Goal: Task Accomplishment & Management: Complete application form

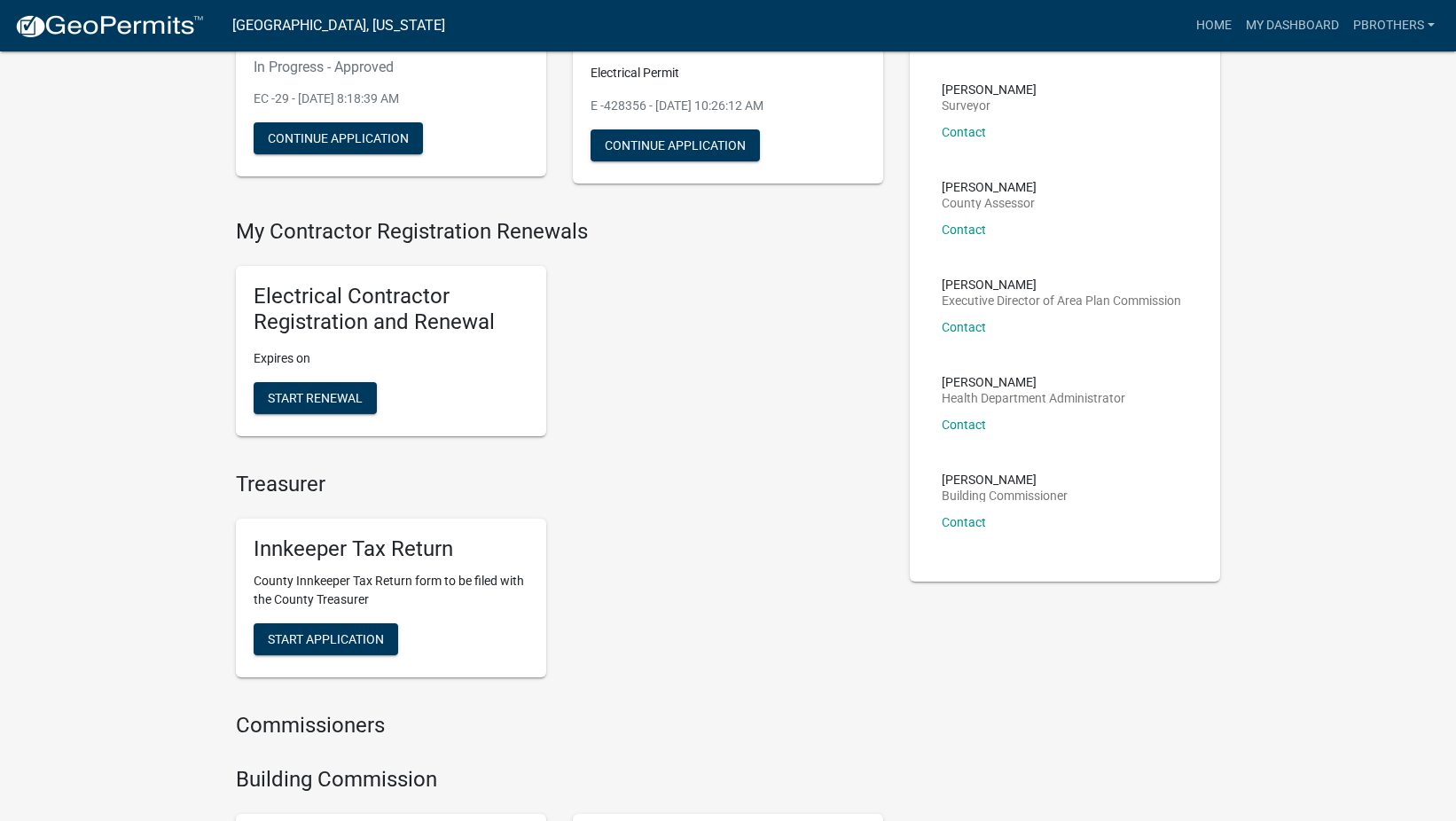
scroll to position [88, 0]
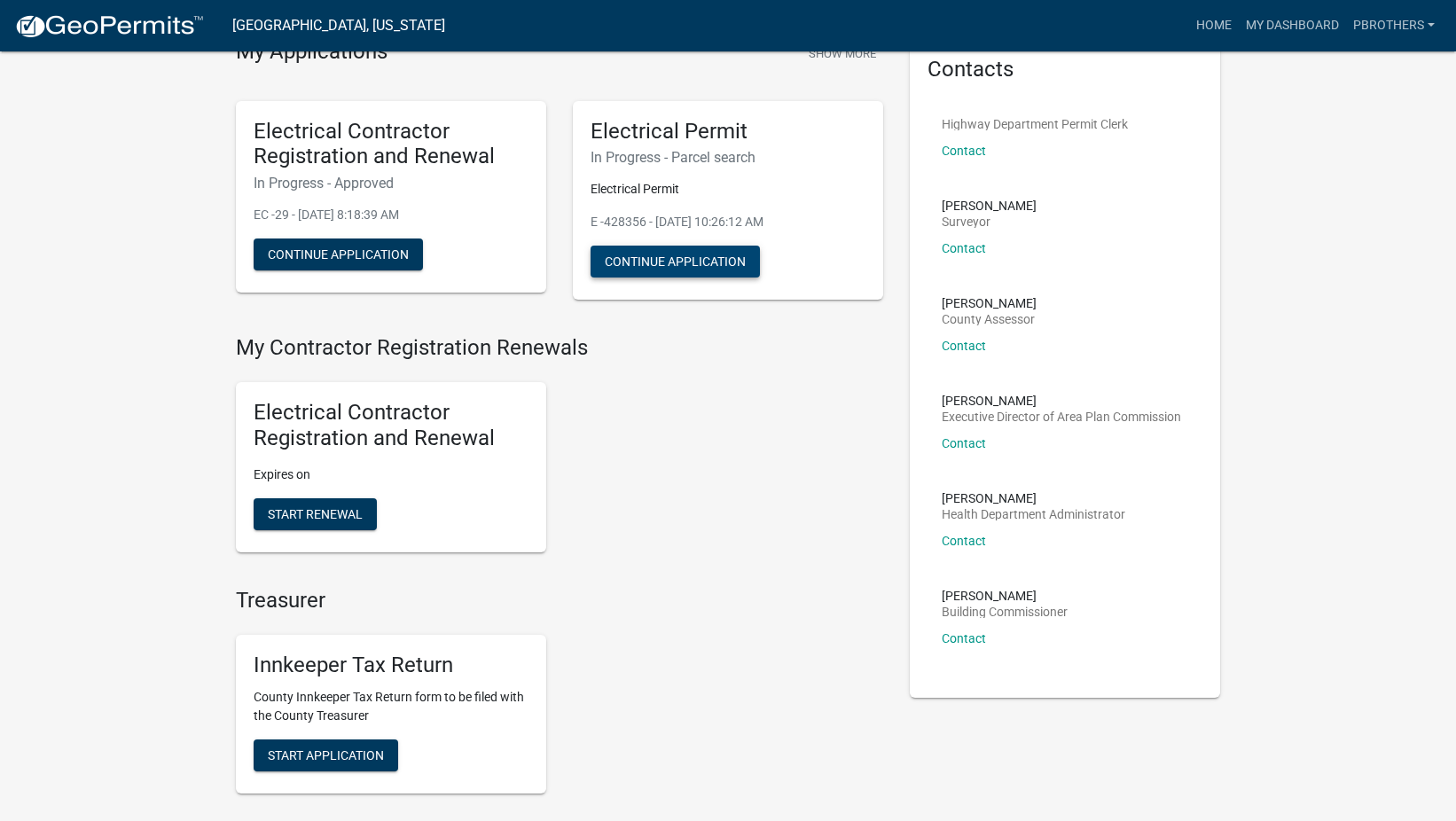
click at [725, 271] on button "Continue Application" at bounding box center [675, 262] width 169 height 31
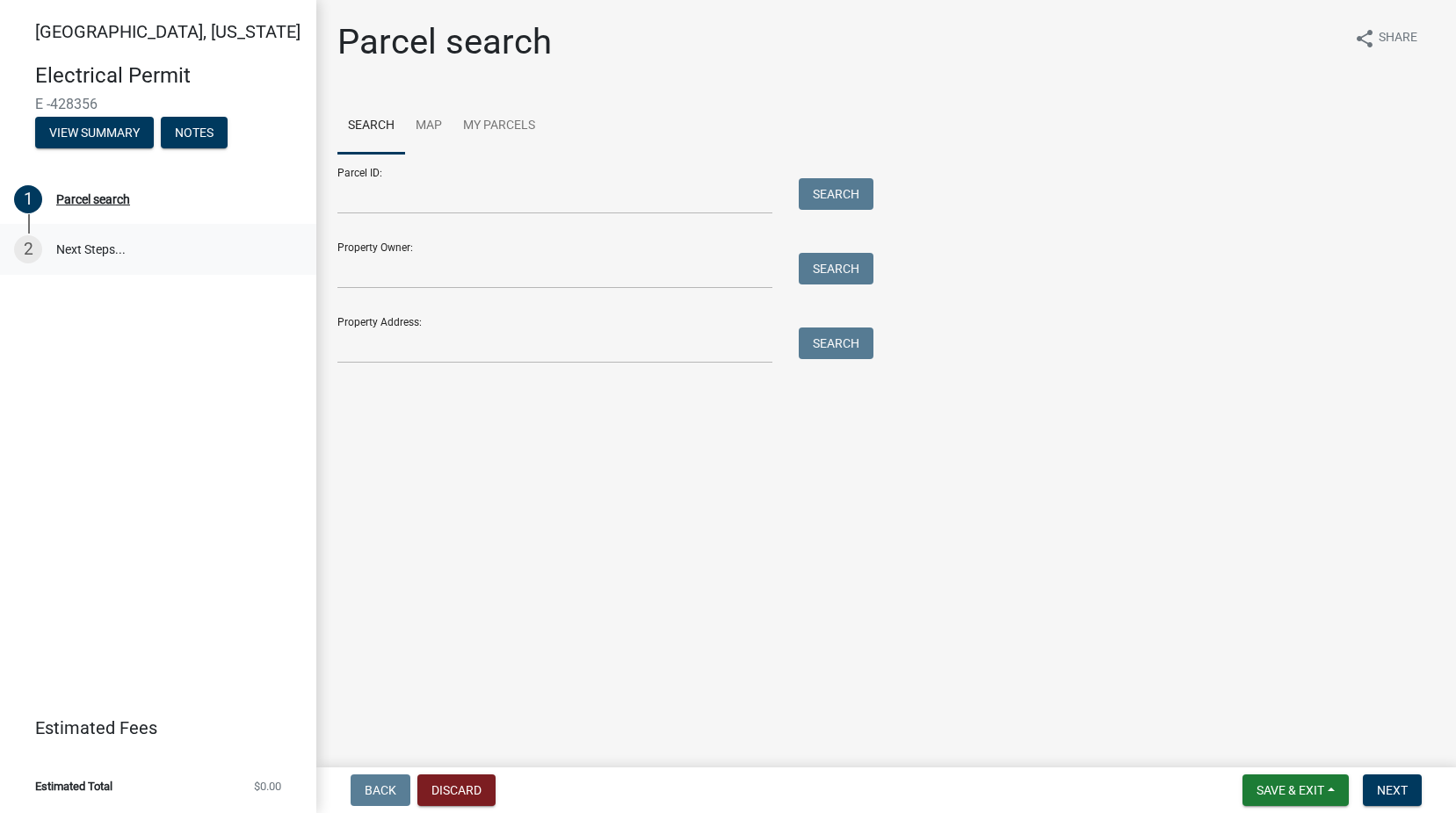
click at [84, 252] on link "2 Next Steps..." at bounding box center [158, 249] width 317 height 51
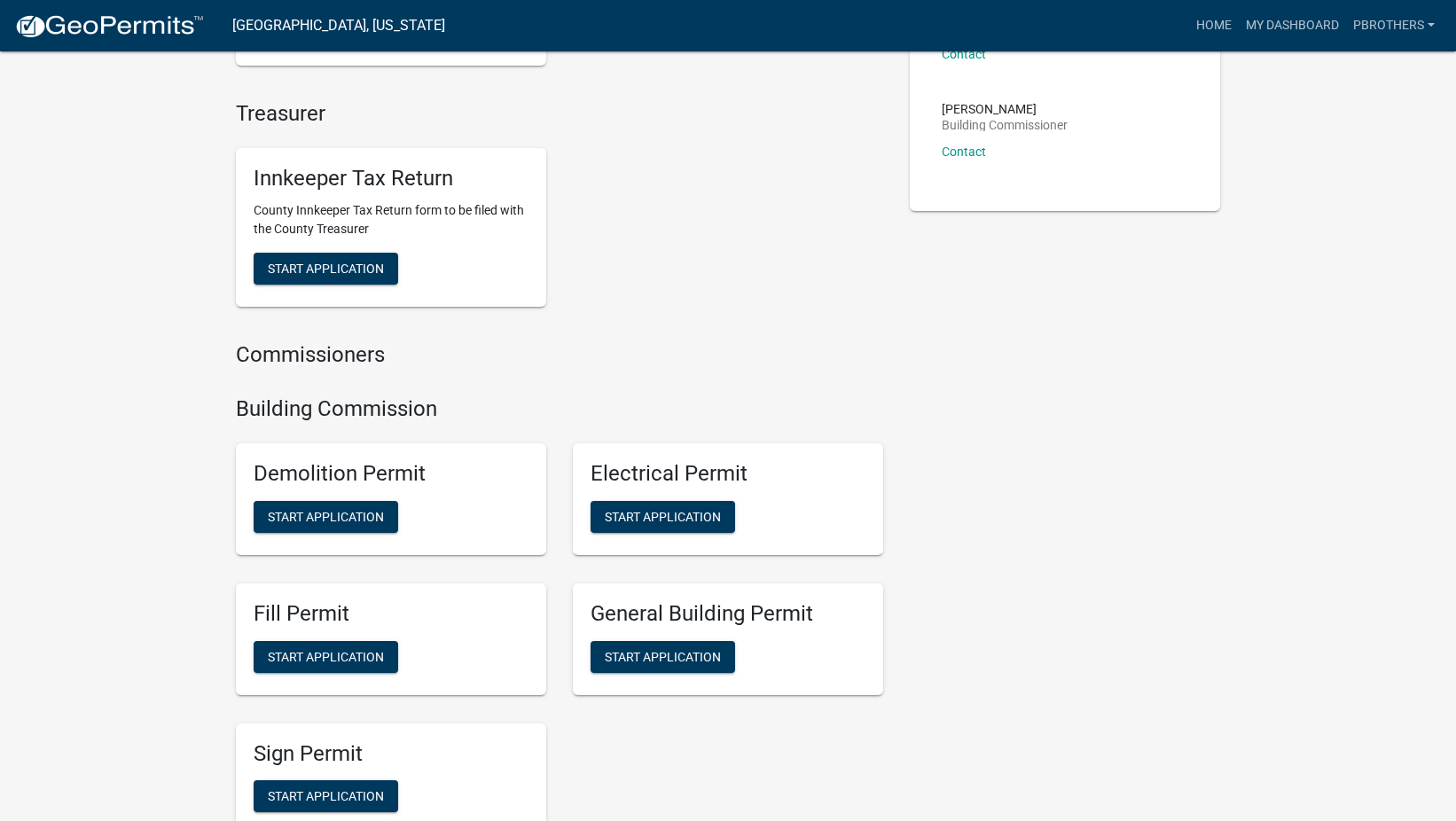
scroll to position [798, 0]
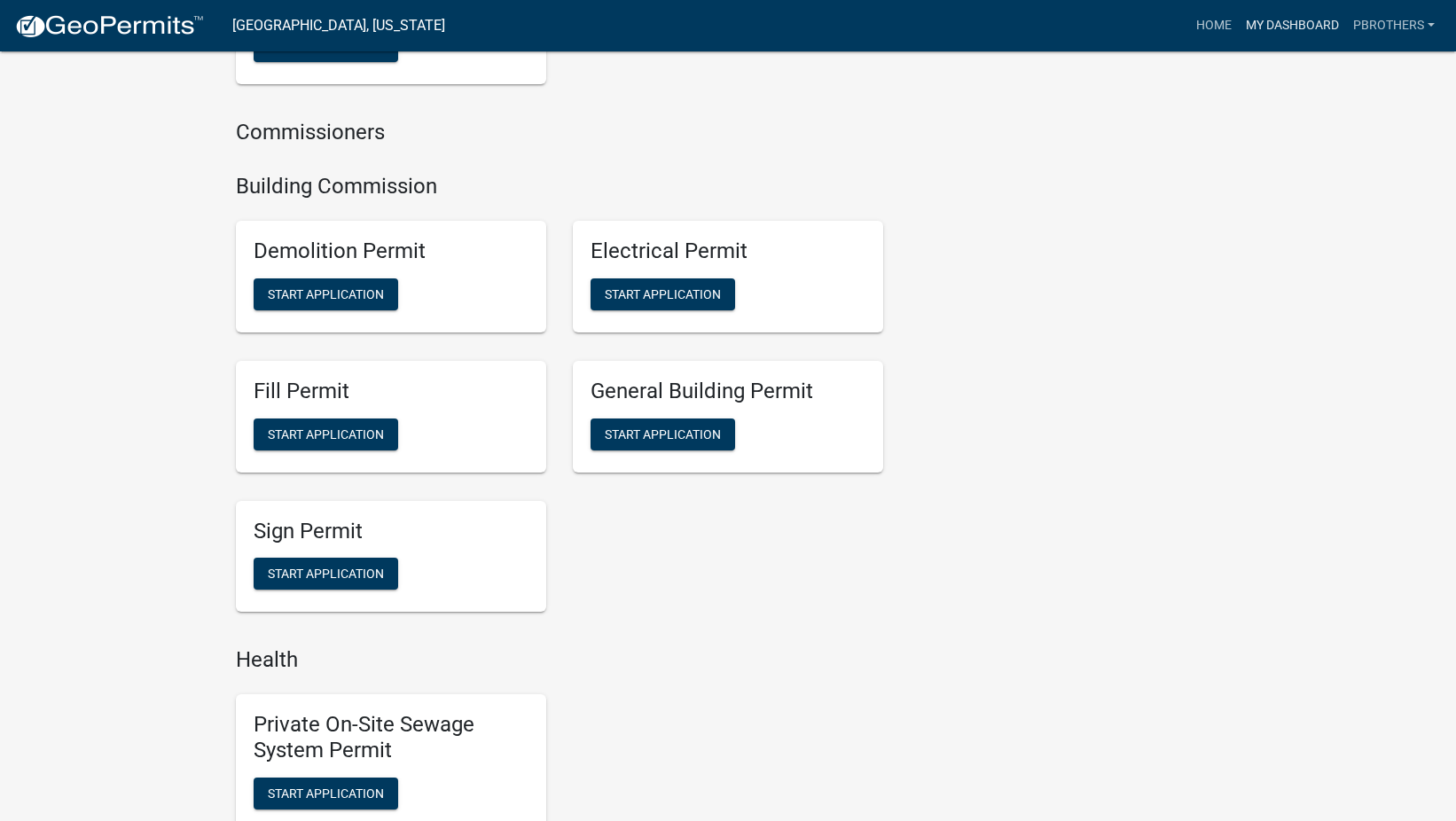
click at [1296, 23] on link "My Dashboard" at bounding box center [1292, 26] width 107 height 33
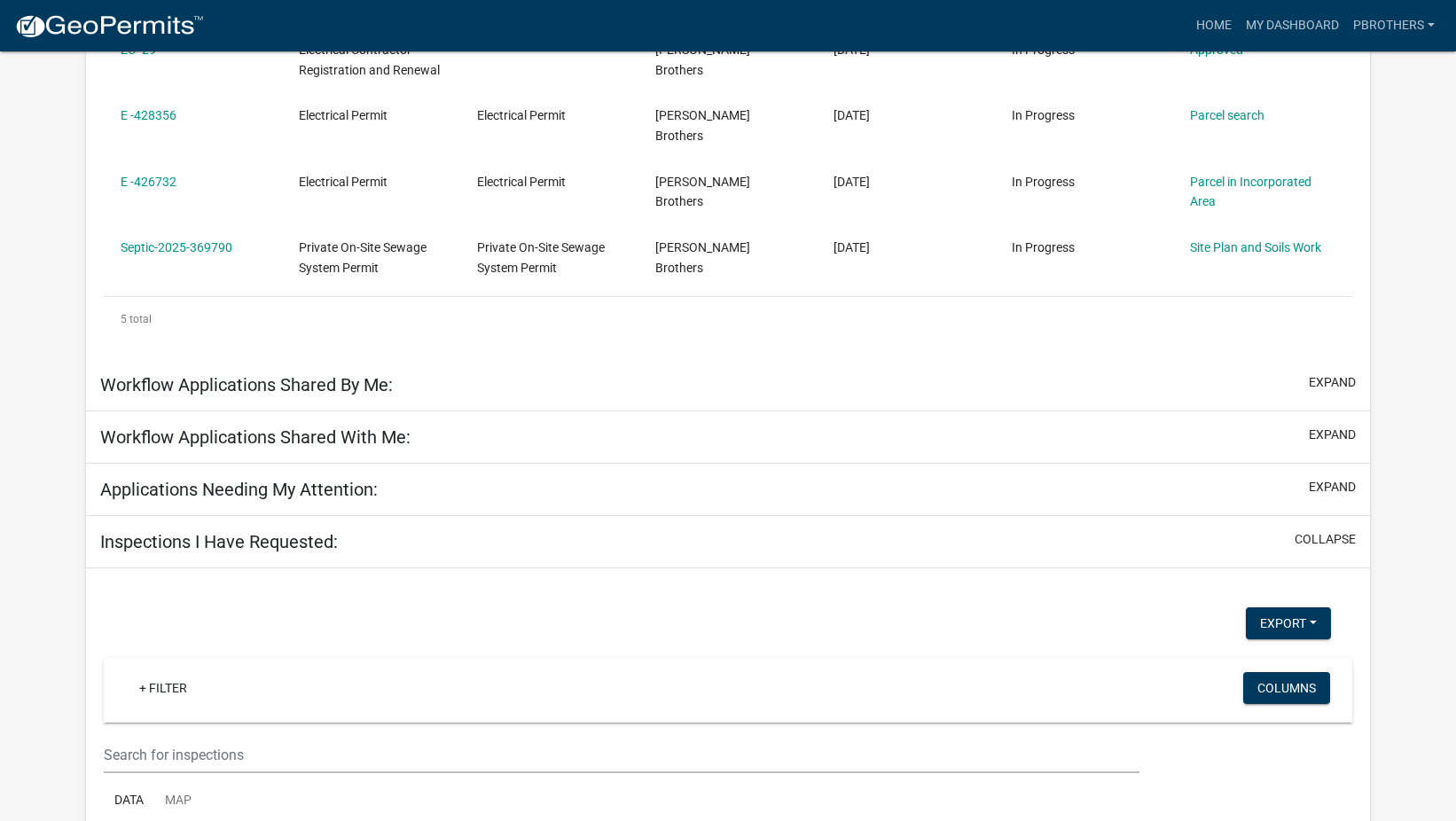
scroll to position [381, 0]
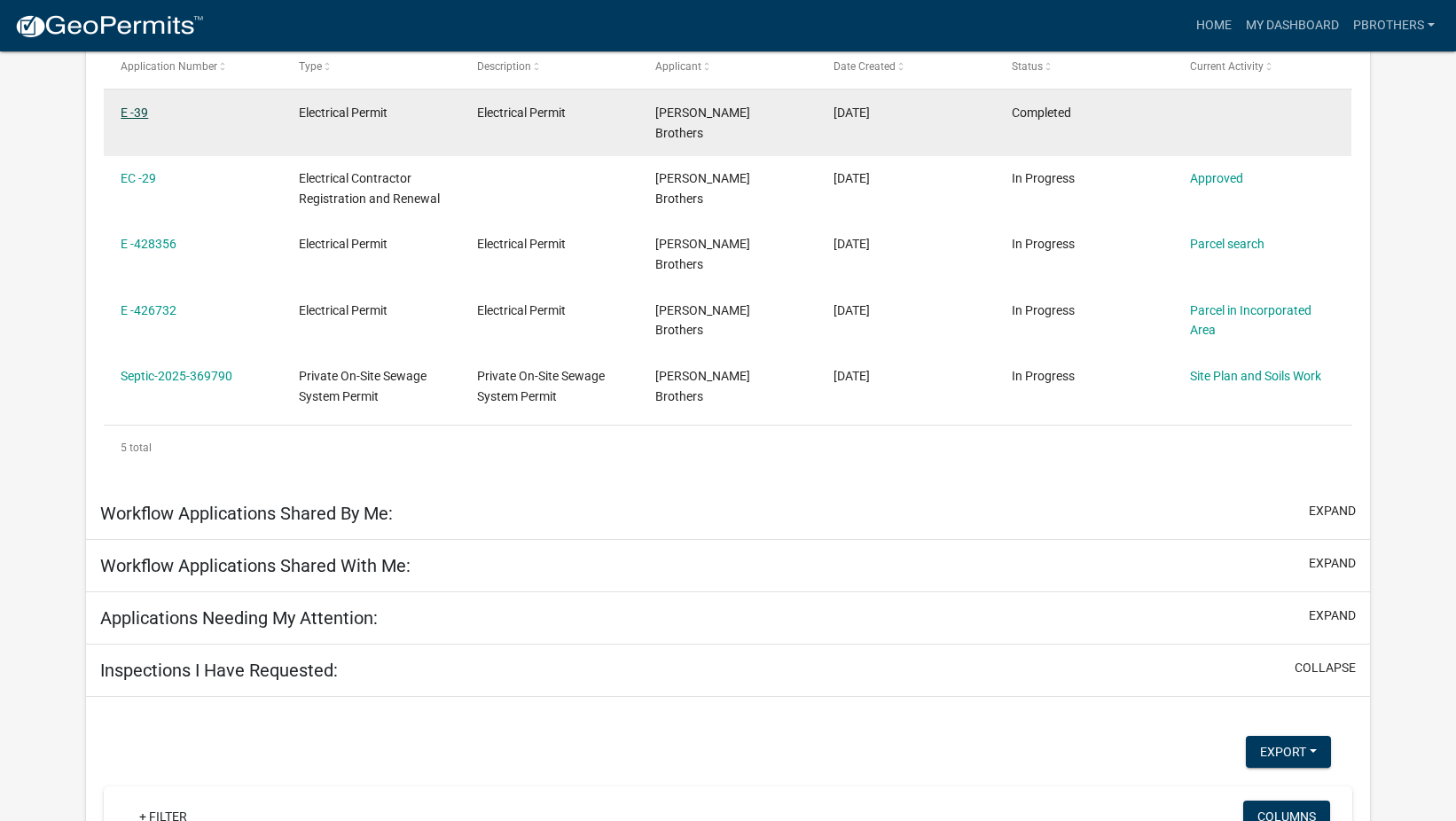
click at [146, 114] on link "E -39" at bounding box center [135, 112] width 28 height 14
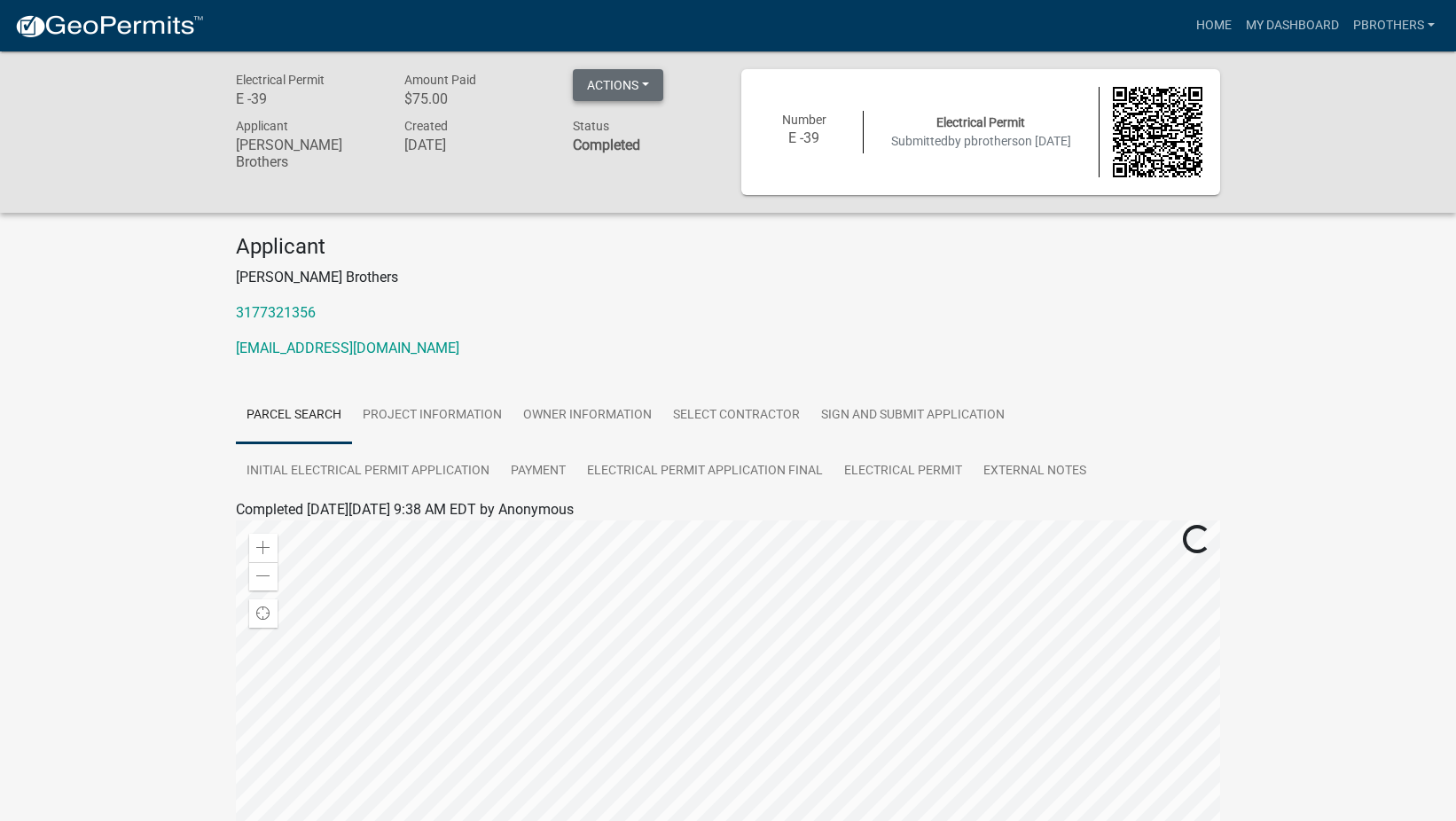
click at [637, 69] on button "Actions" at bounding box center [618, 85] width 90 height 31
click at [636, 163] on link "Printer Friendly" at bounding box center [644, 173] width 142 height 42
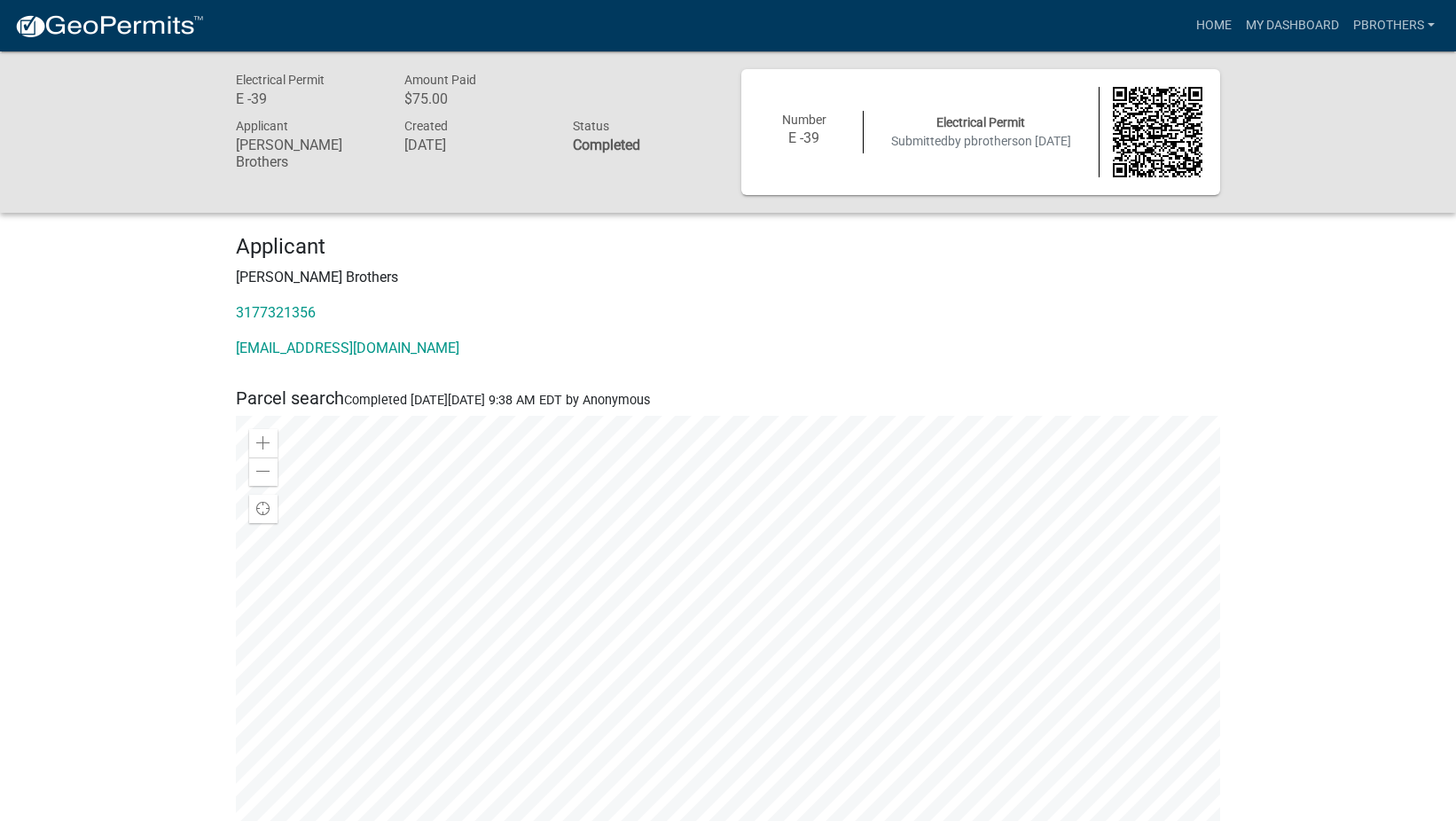
click at [883, 252] on h4 "Applicant" at bounding box center [728, 247] width 984 height 26
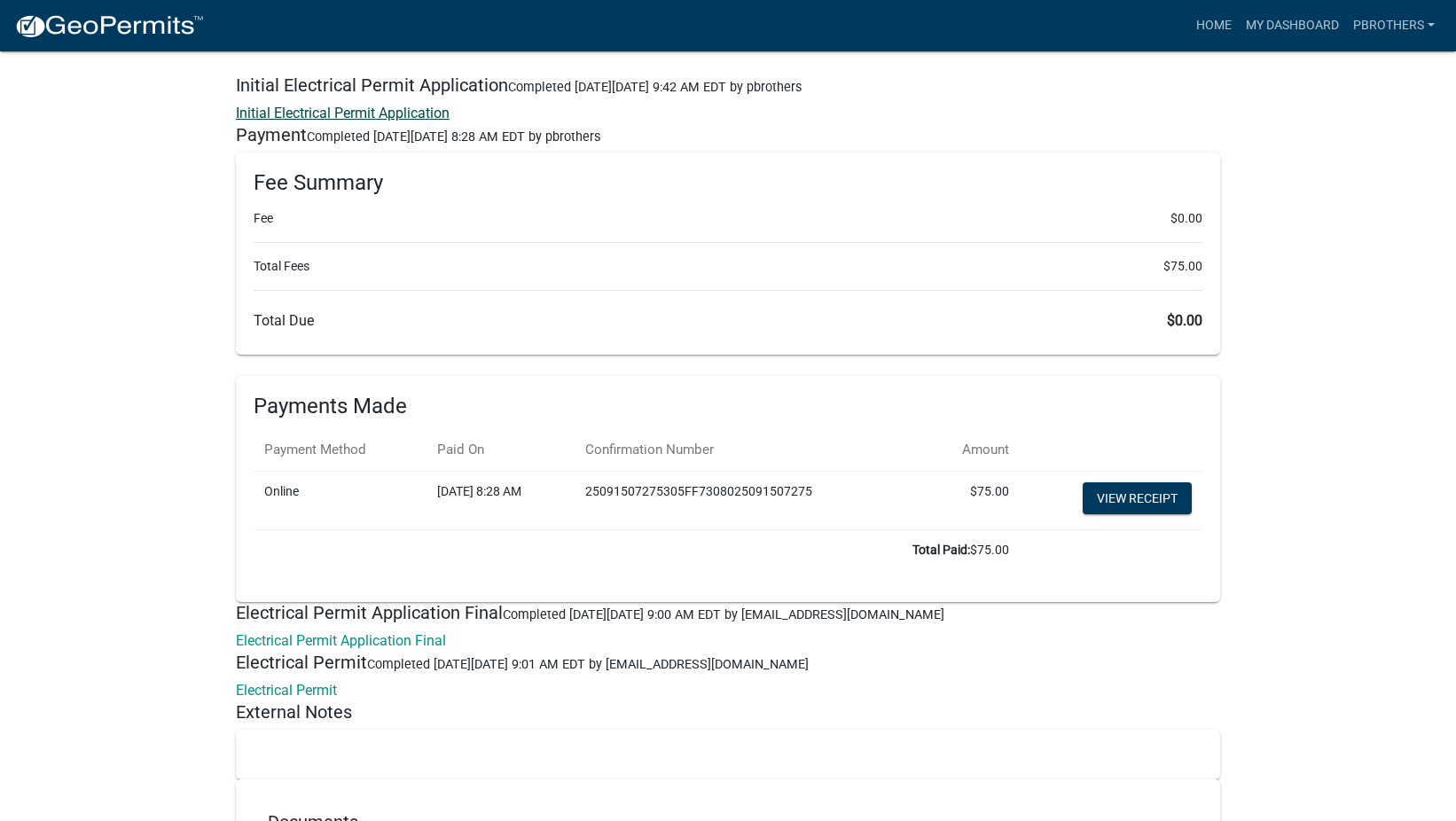
scroll to position [3313, 0]
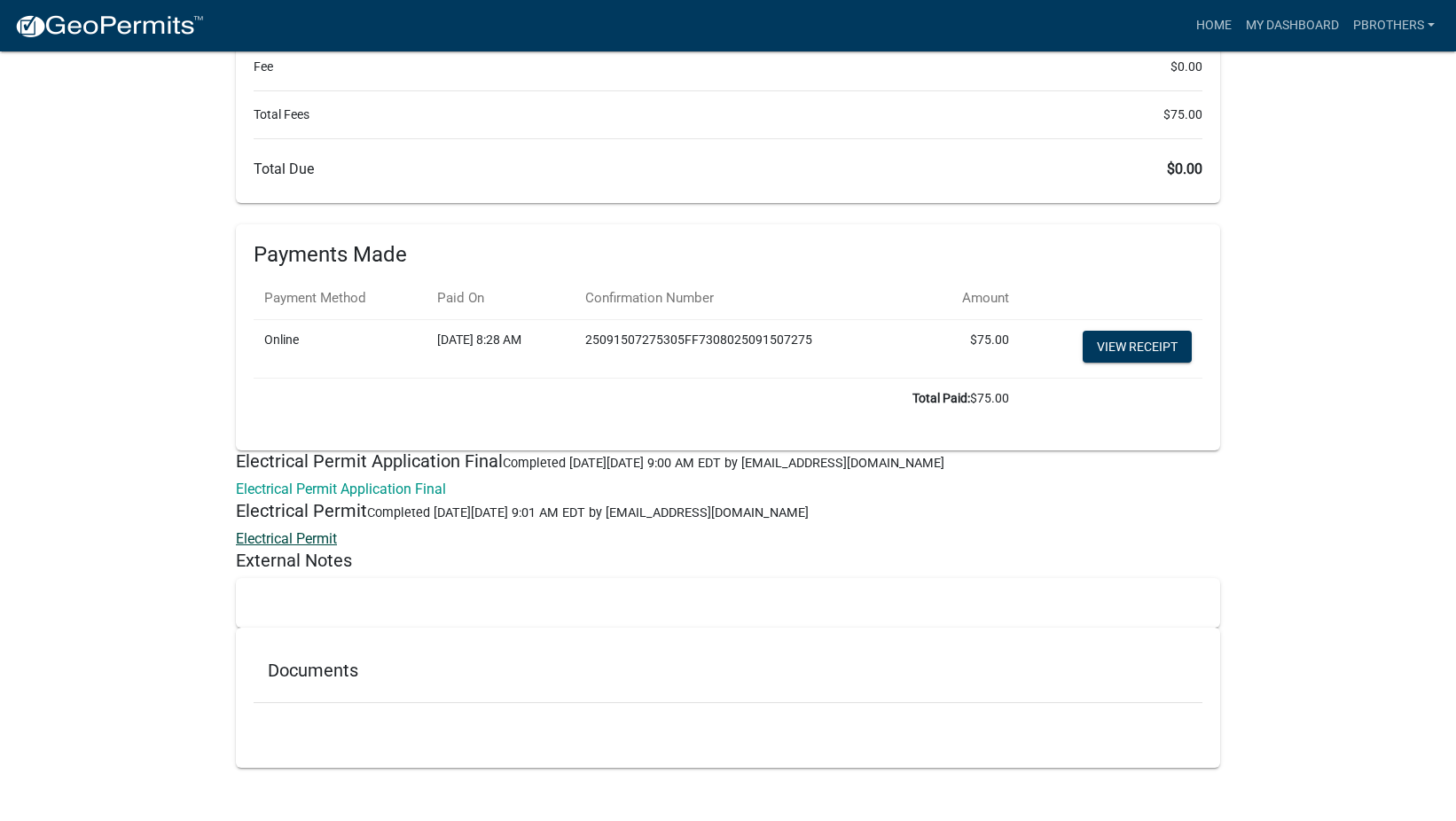
click at [313, 537] on link "Electrical Permit" at bounding box center [286, 538] width 101 height 17
